Goal: Task Accomplishment & Management: Manage account settings

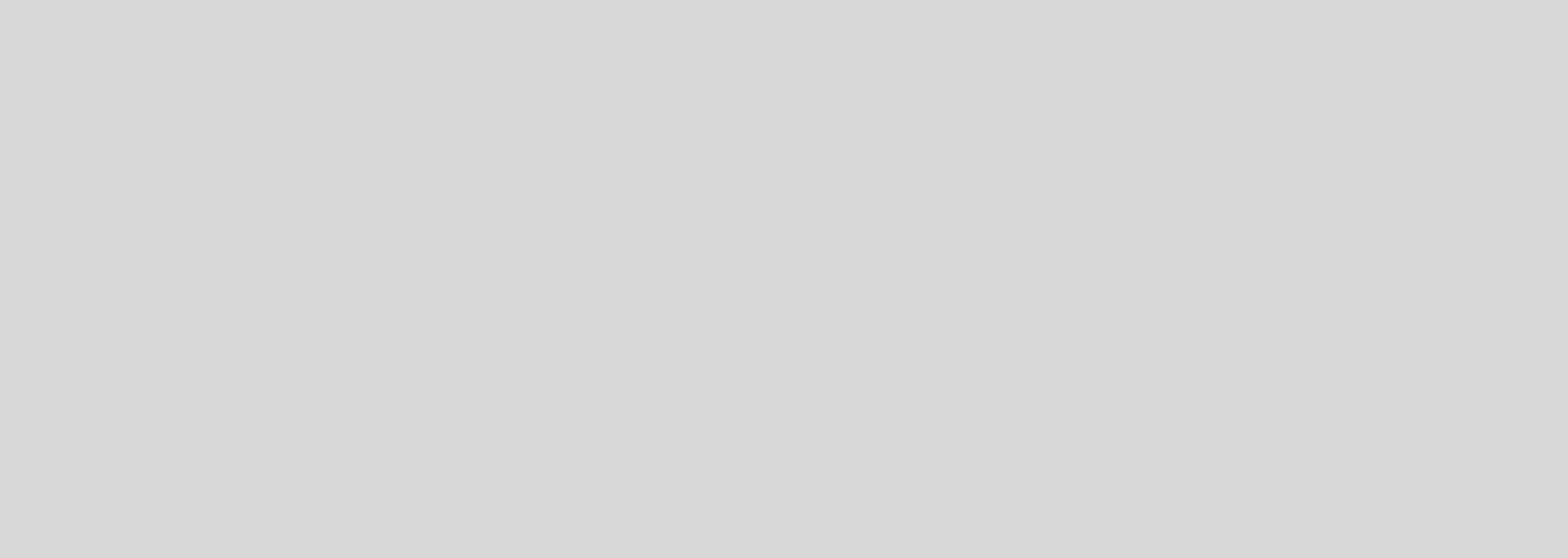
select select "pt"
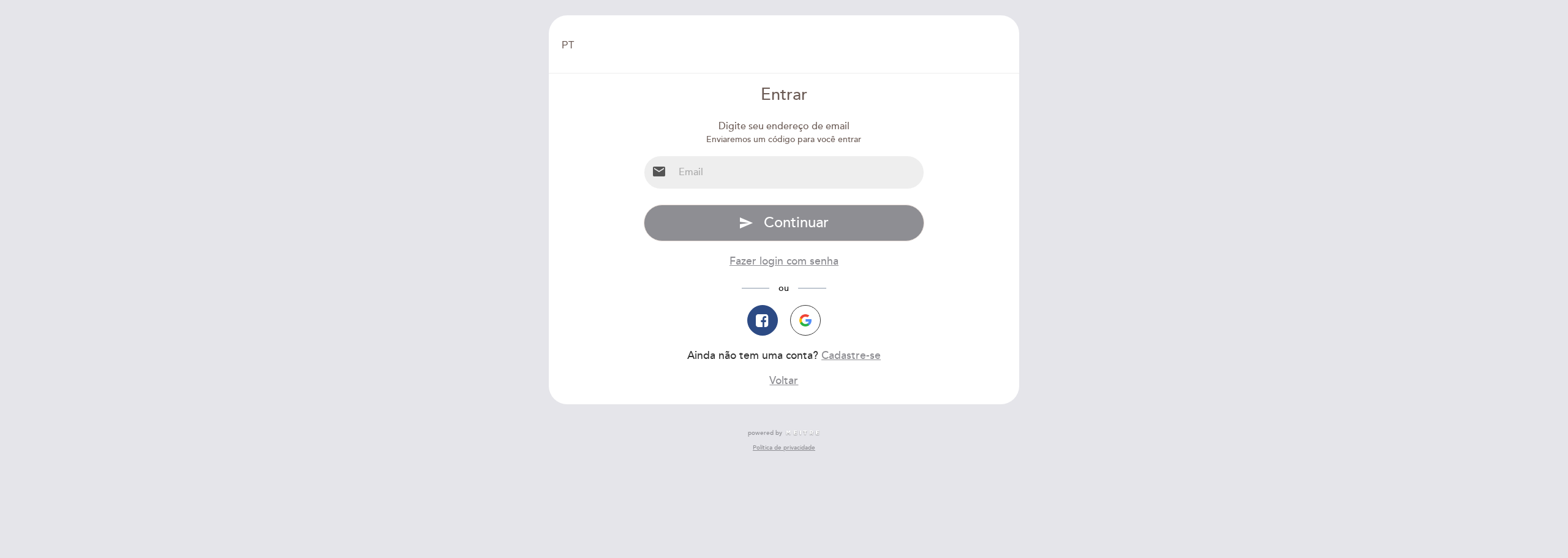
click at [765, 176] on input "email" at bounding box center [799, 173] width 251 height 32
type input "[EMAIL_ADDRESS][DOMAIN_NAME]"
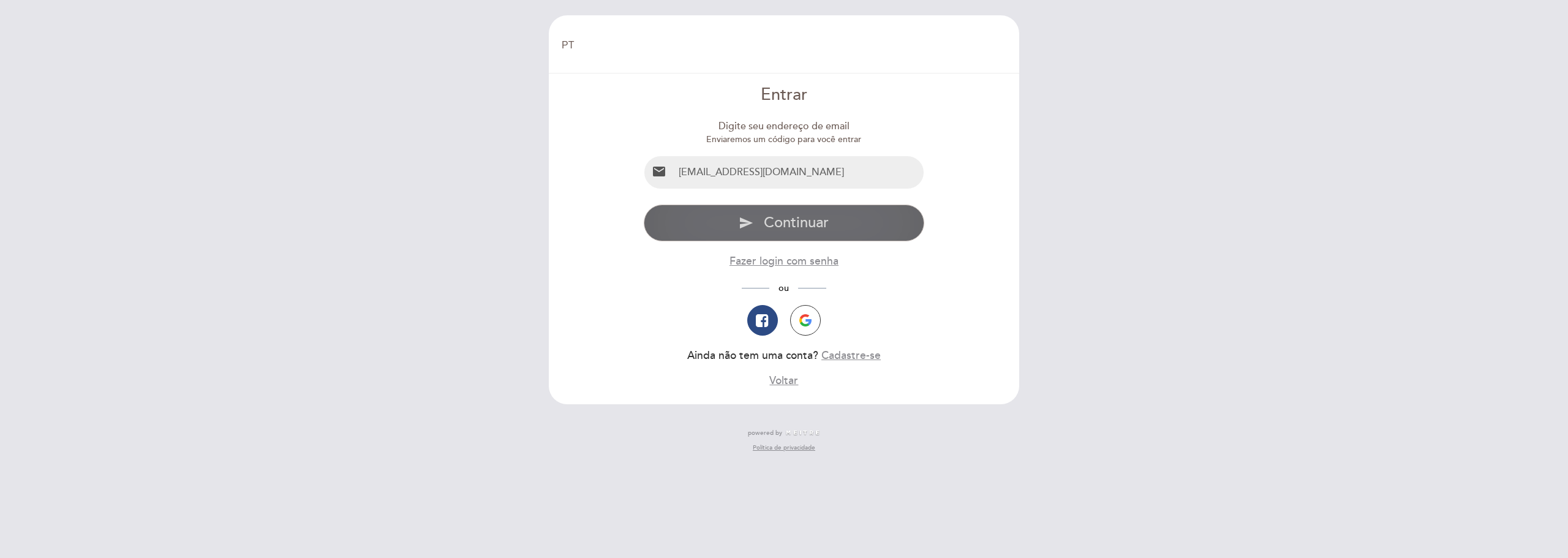
click at [780, 226] on span "Continuar" at bounding box center [796, 223] width 65 height 18
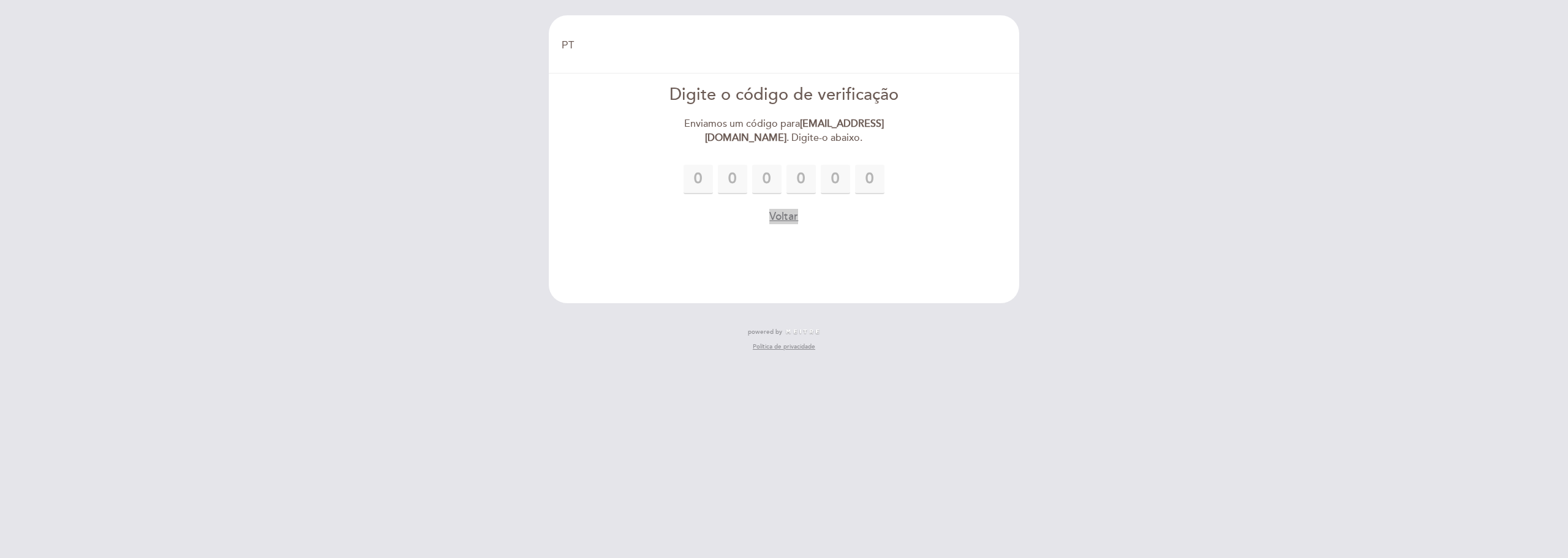
type input "8"
type input "3"
type input "6"
type input "9"
type input "3"
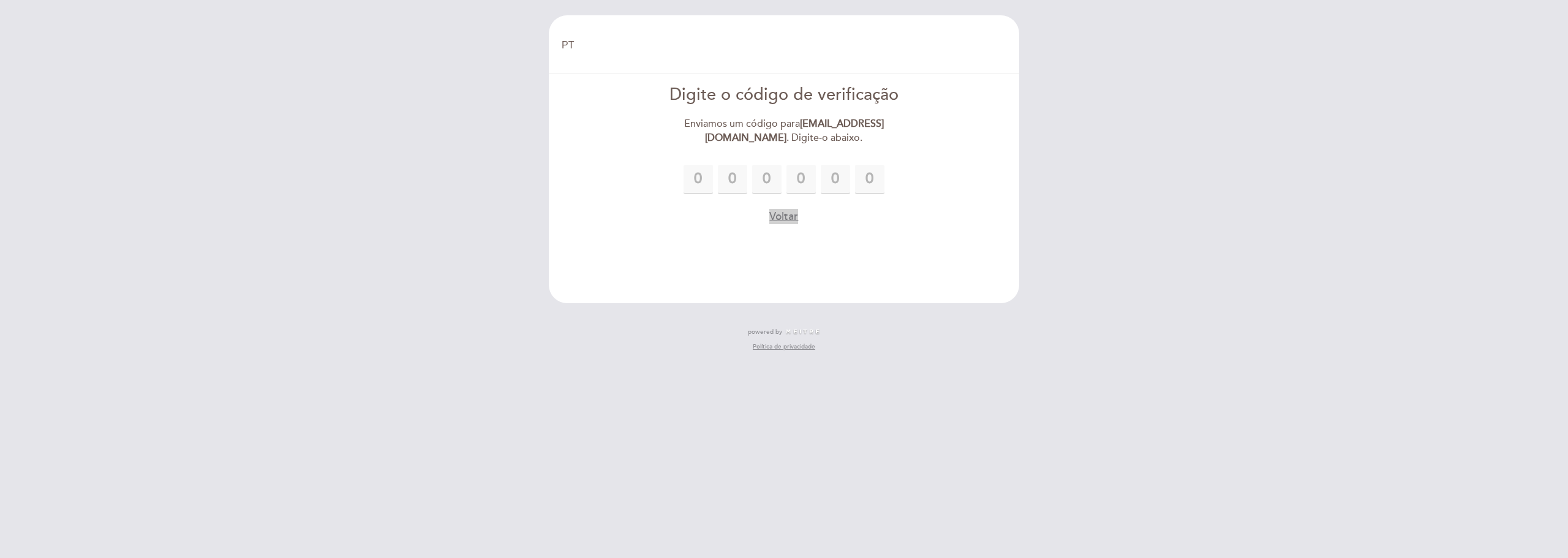
type input "8"
click at [774, 243] on button "Voltar" at bounding box center [783, 248] width 29 height 15
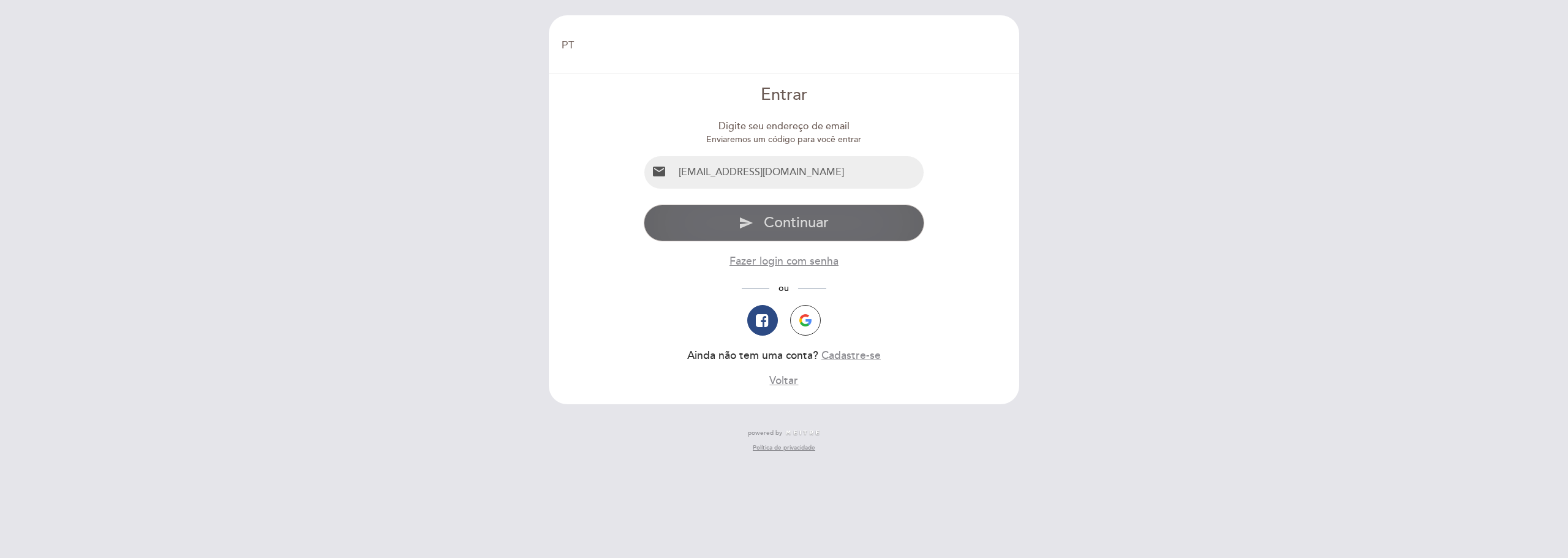
click at [743, 226] on icon "send" at bounding box center [746, 223] width 15 height 15
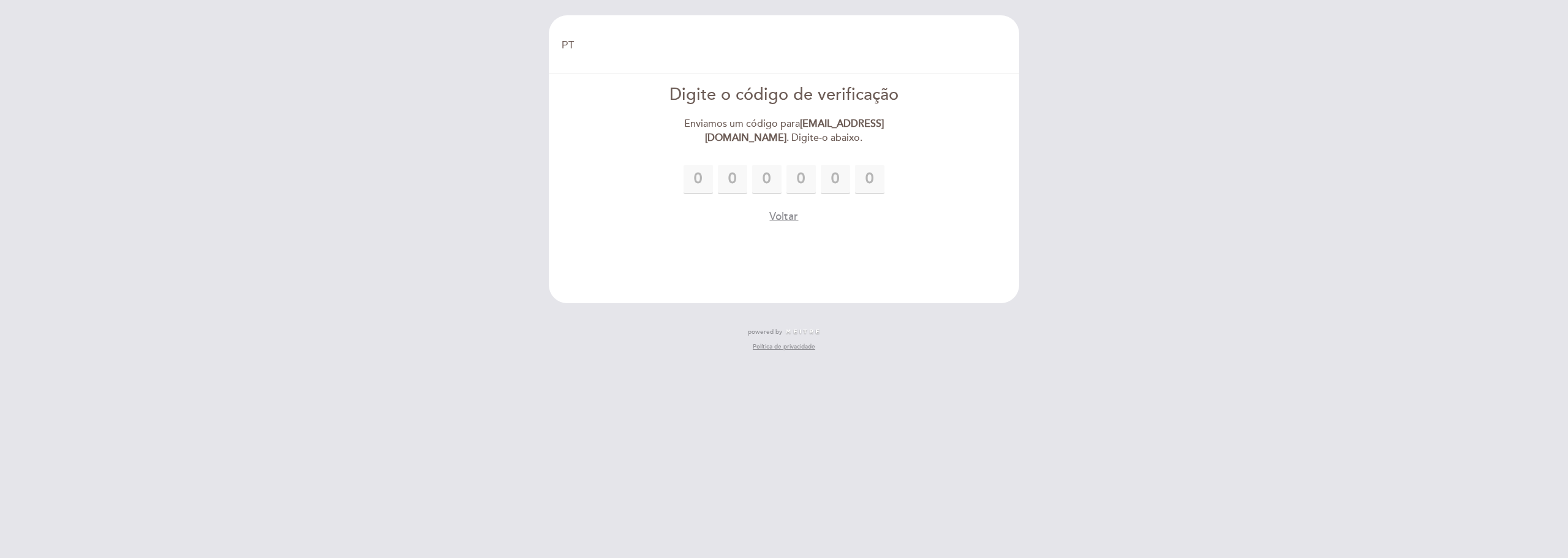
type input "1"
type input "5"
type input "1"
type input "7"
type input "9"
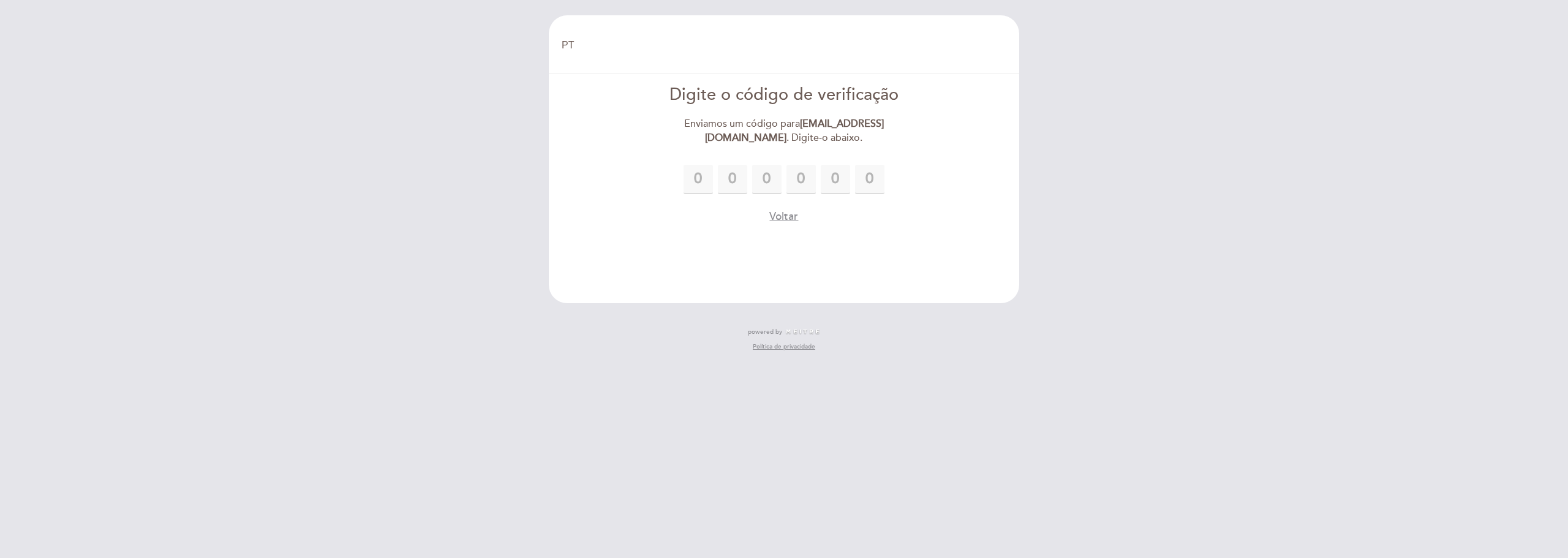
type input "9"
click at [779, 244] on button "Voltar" at bounding box center [783, 248] width 29 height 15
